Goal: Use online tool/utility: Utilize a website feature to perform a specific function

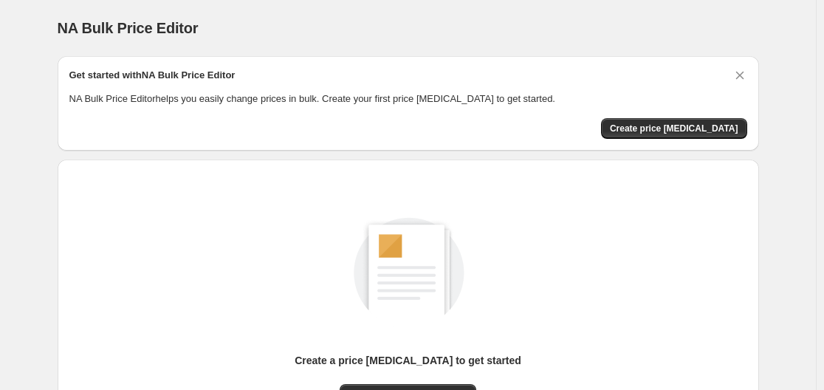
scroll to position [148, 0]
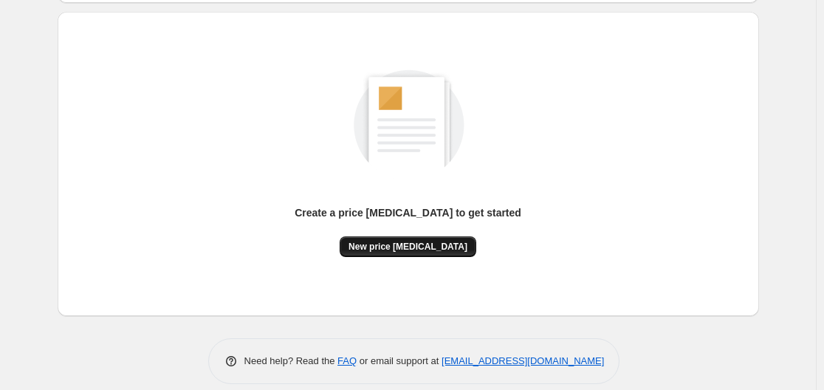
click at [404, 238] on button "New price [MEDICAL_DATA]" at bounding box center [407, 246] width 137 height 21
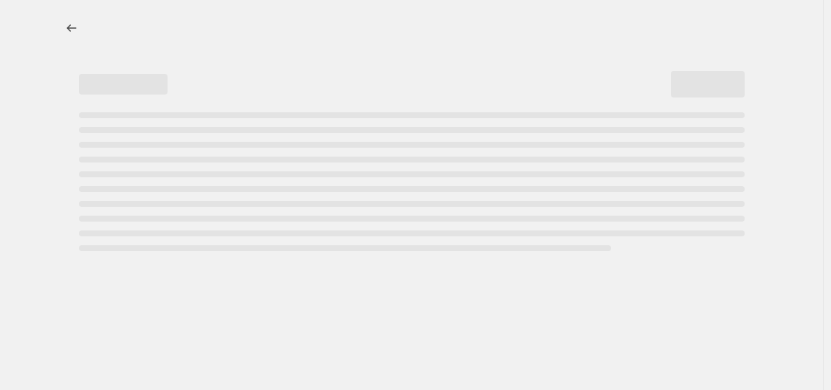
select select "percentage"
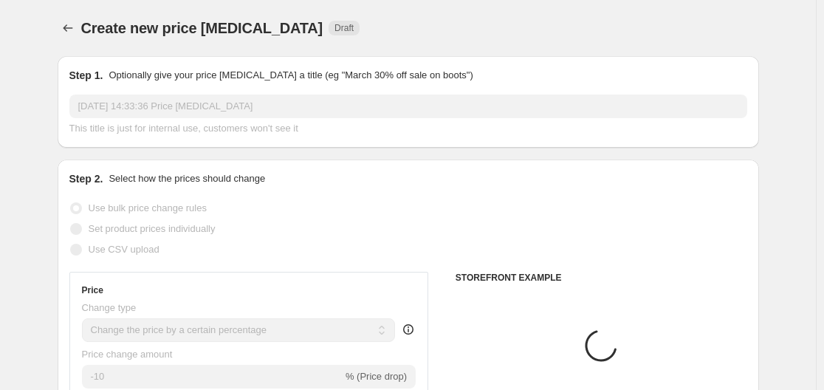
scroll to position [148, 0]
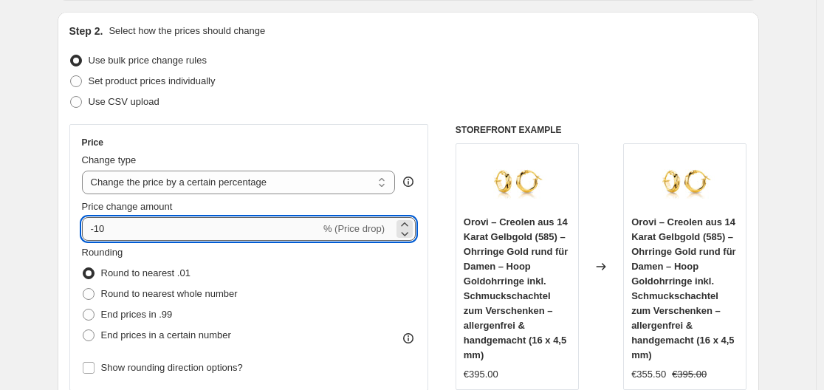
click at [103, 227] on input "-10" at bounding box center [201, 229] width 238 height 24
drag, startPoint x: 100, startPoint y: 227, endPoint x: 121, endPoint y: 228, distance: 21.4
click at [119, 228] on input "-10" at bounding box center [201, 229] width 238 height 24
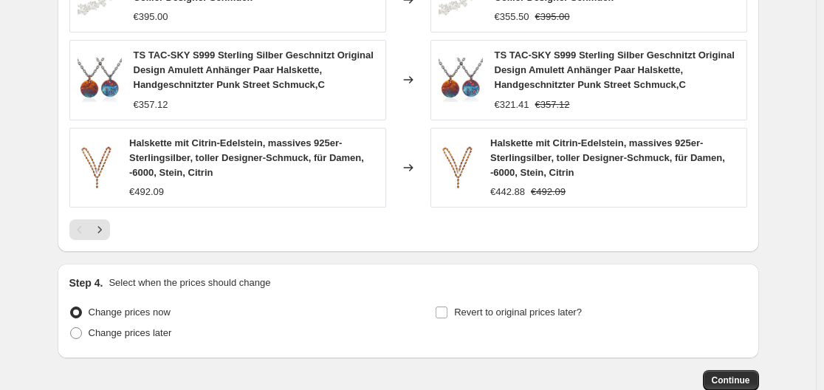
scroll to position [1198, 0]
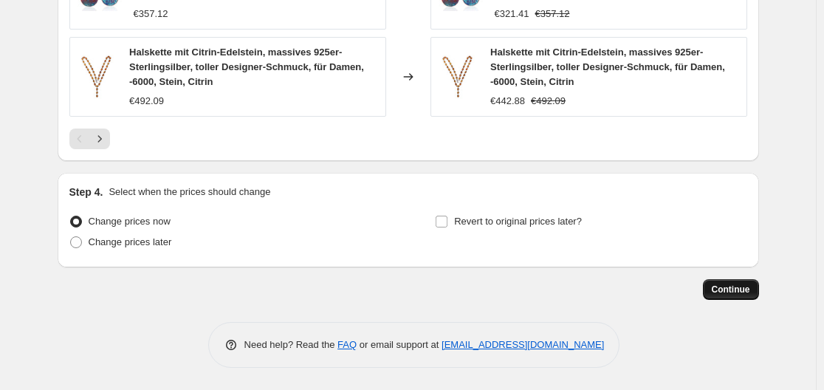
type input "-30"
click at [728, 282] on button "Continue" at bounding box center [731, 289] width 56 height 21
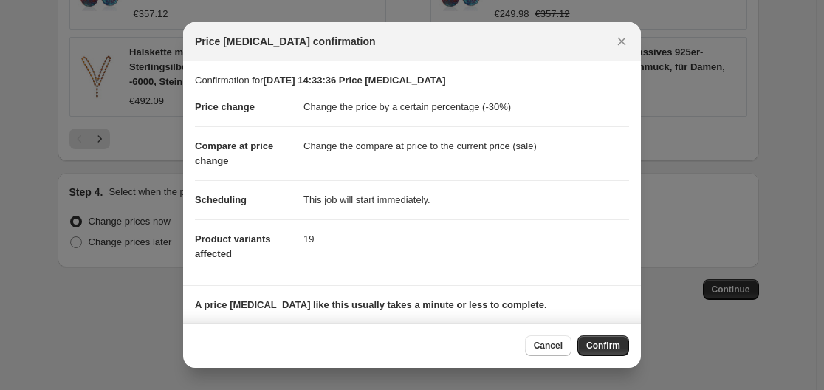
scroll to position [95, 0]
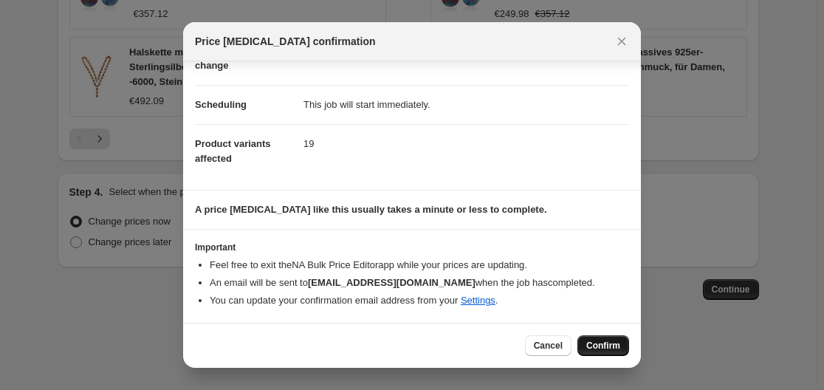
click at [601, 348] on span "Confirm" at bounding box center [603, 345] width 34 height 12
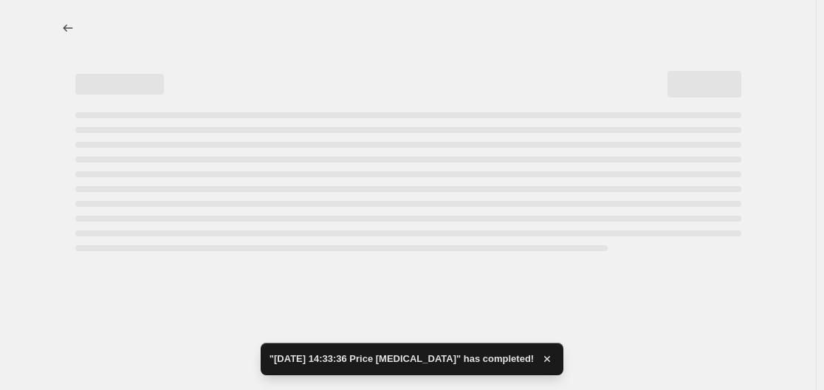
select select "percentage"
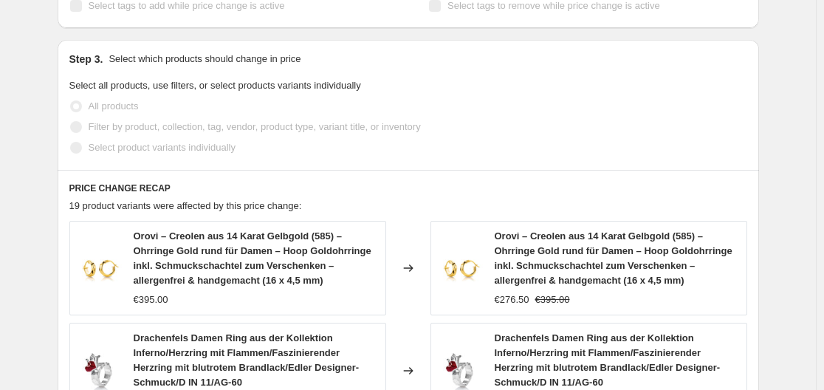
scroll to position [273, 0]
